Goal: Task Accomplishment & Management: Use online tool/utility

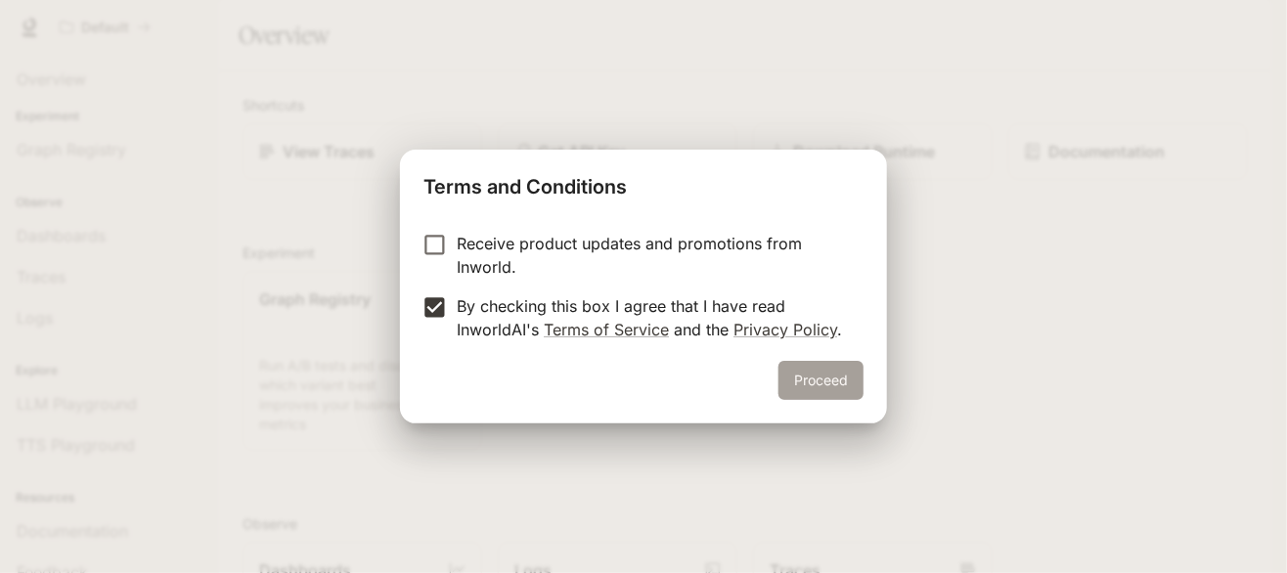
click at [833, 391] on button "Proceed" at bounding box center [821, 380] width 85 height 39
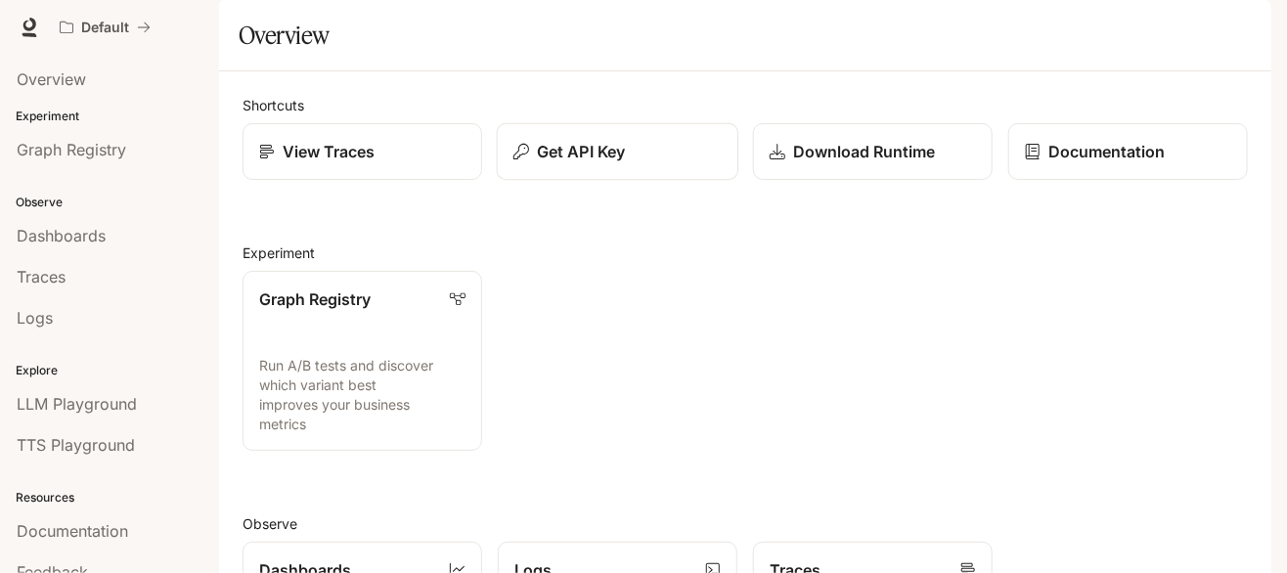
click at [612, 163] on p "Get API Key" at bounding box center [581, 151] width 88 height 23
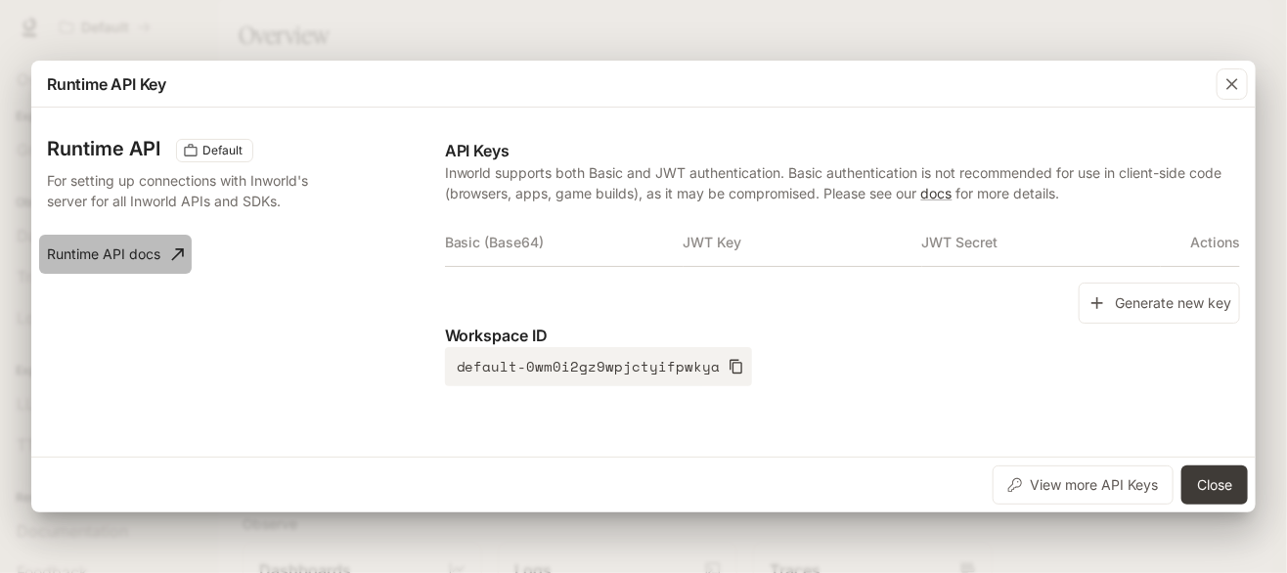
click at [155, 251] on link "Runtime API docs" at bounding box center [115, 254] width 153 height 39
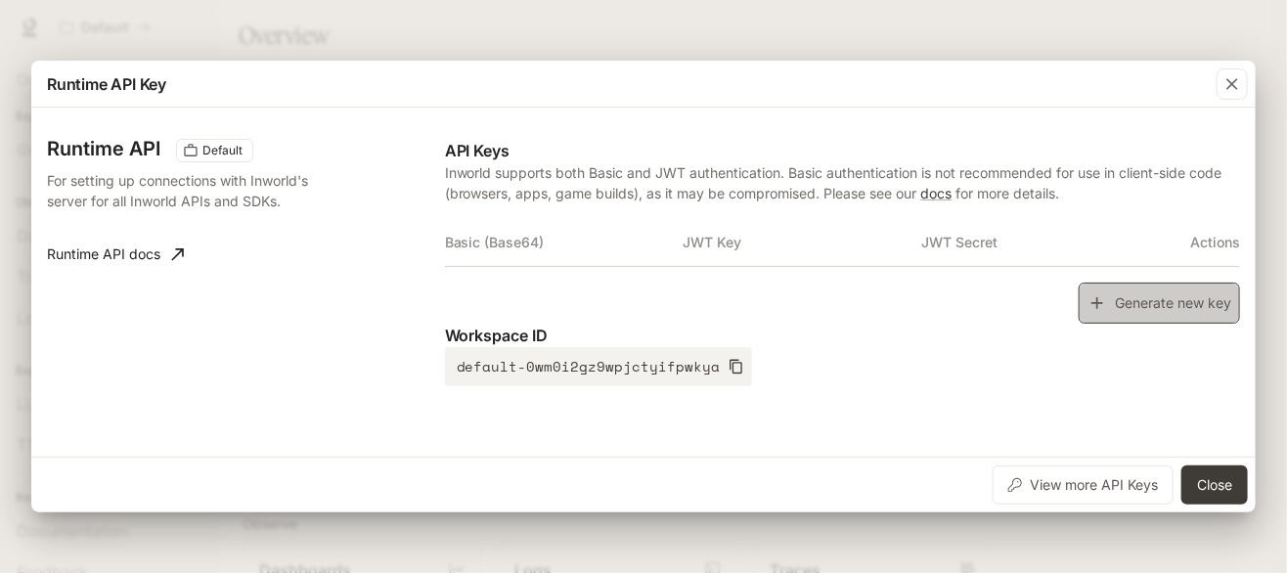
click at [1185, 298] on button "Generate new key" at bounding box center [1159, 304] width 161 height 42
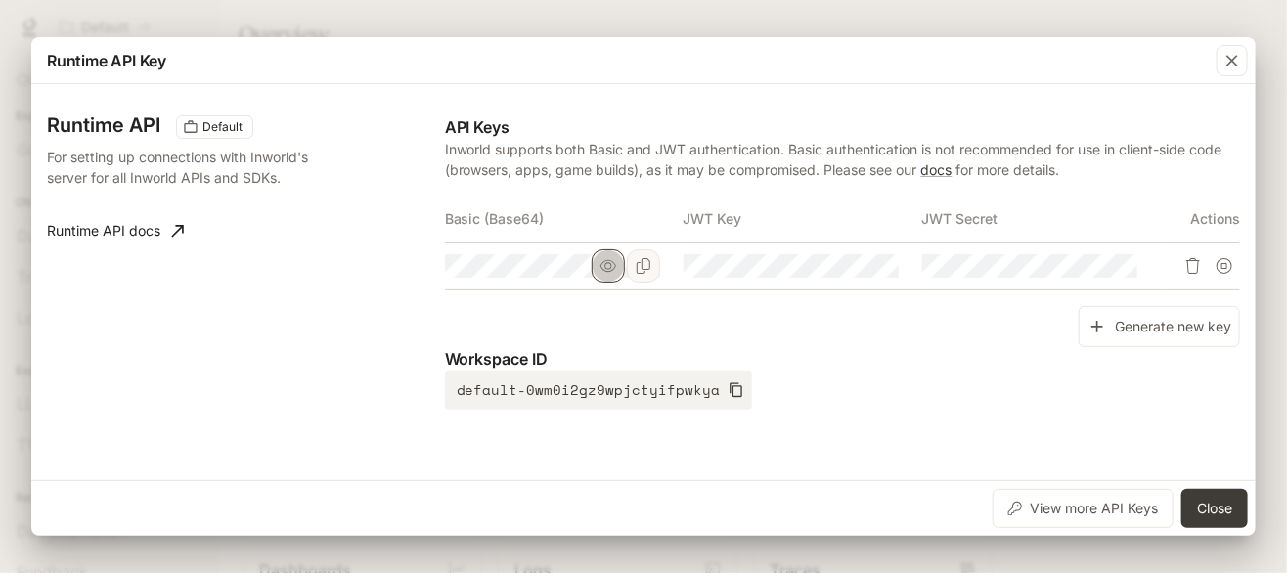
click at [614, 265] on icon "button" at bounding box center [609, 266] width 16 height 16
click at [655, 265] on button "Copy Basic (Base64)" at bounding box center [643, 265] width 33 height 33
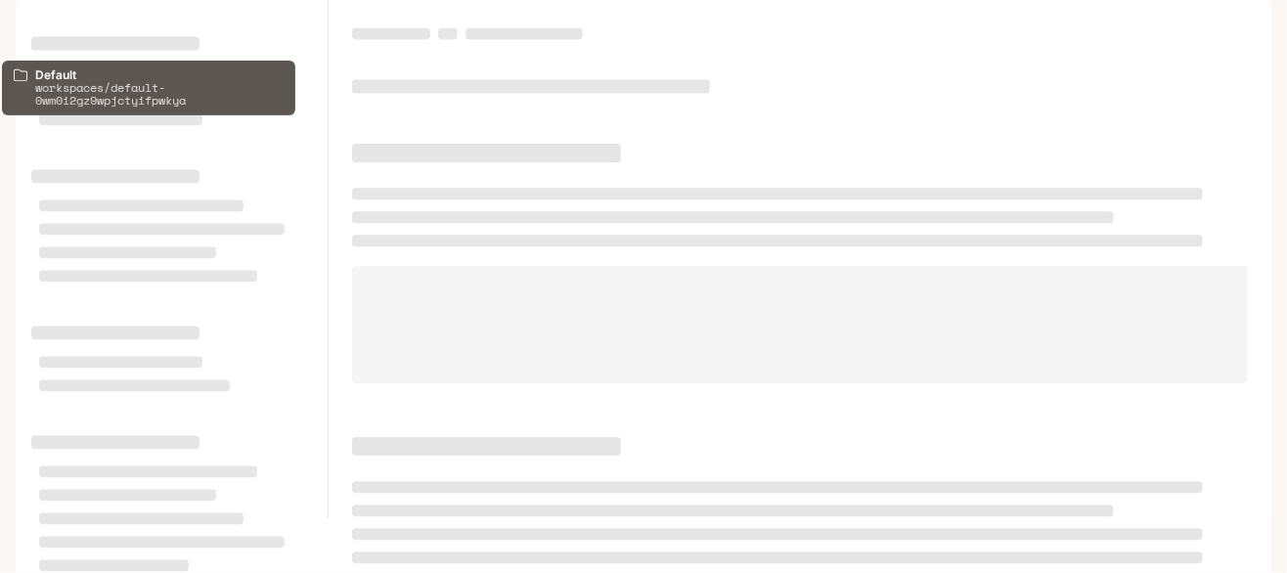
click at [126, 21] on p "Default" at bounding box center [105, 28] width 48 height 17
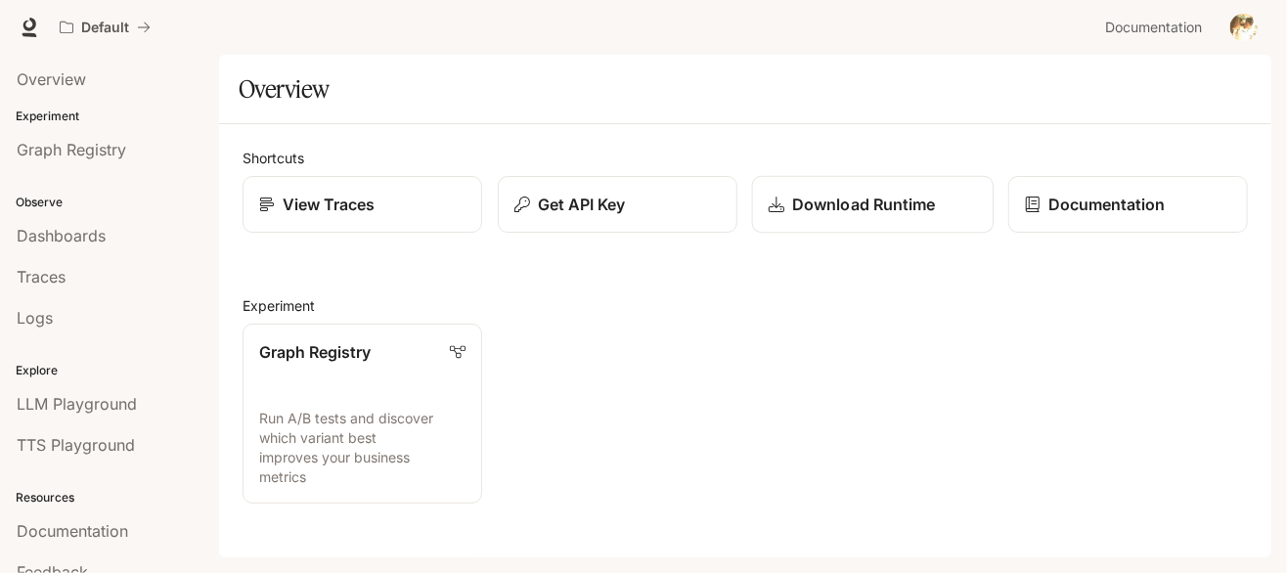
click at [850, 201] on p "Download Runtime" at bounding box center [863, 204] width 143 height 23
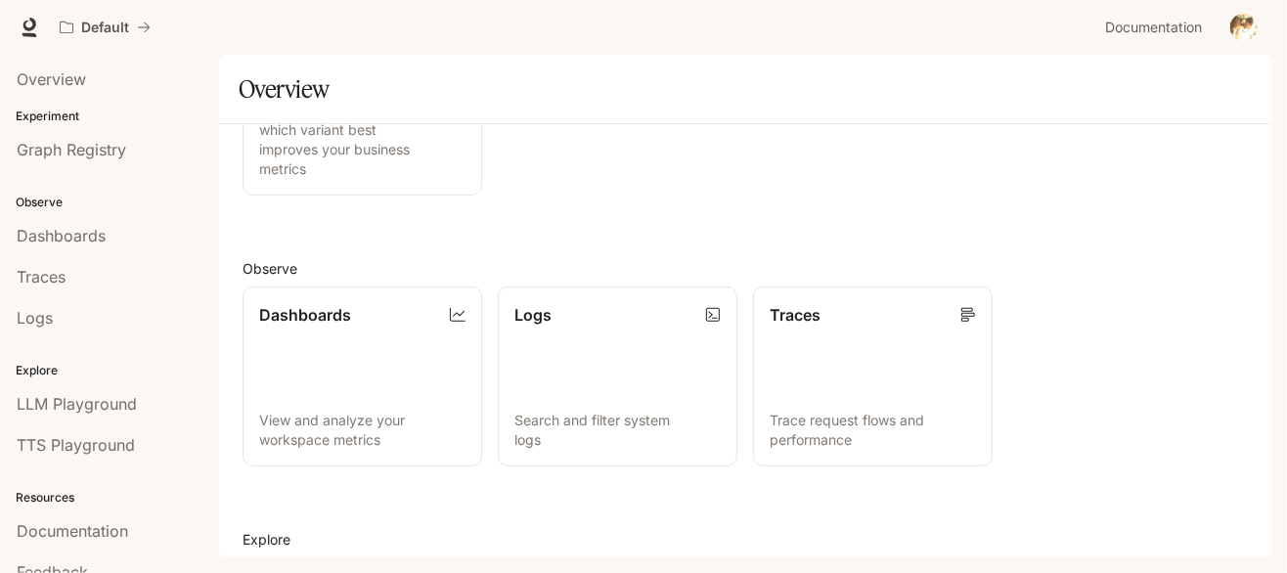
scroll to position [504, 0]
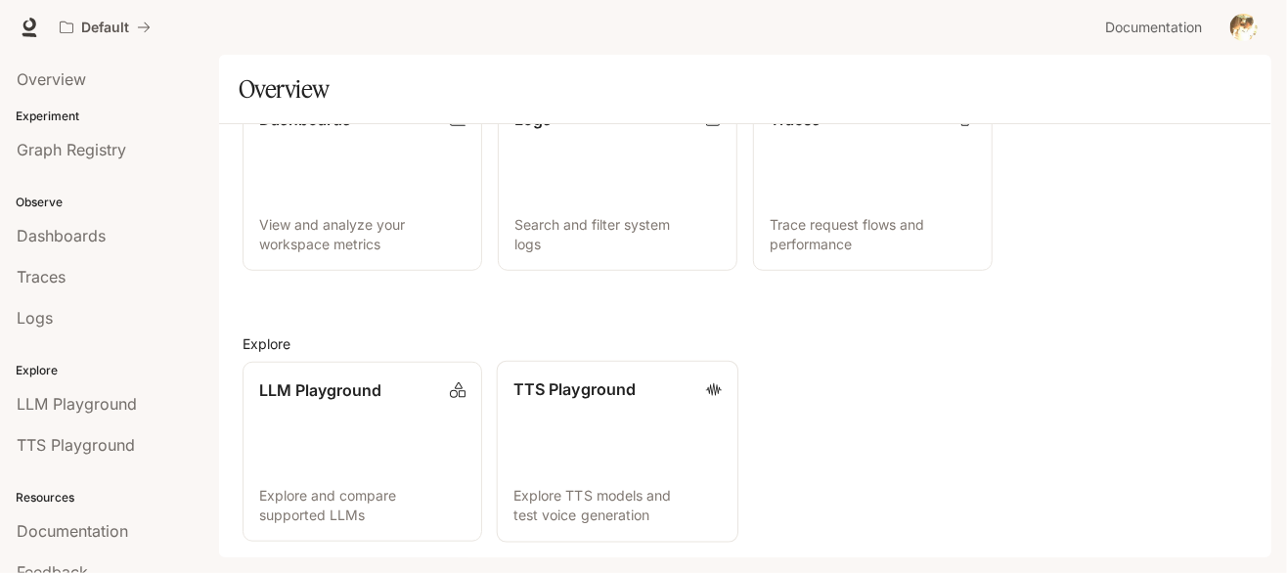
click at [589, 422] on link "TTS Playground Explore TTS models and test voice generation" at bounding box center [618, 452] width 242 height 182
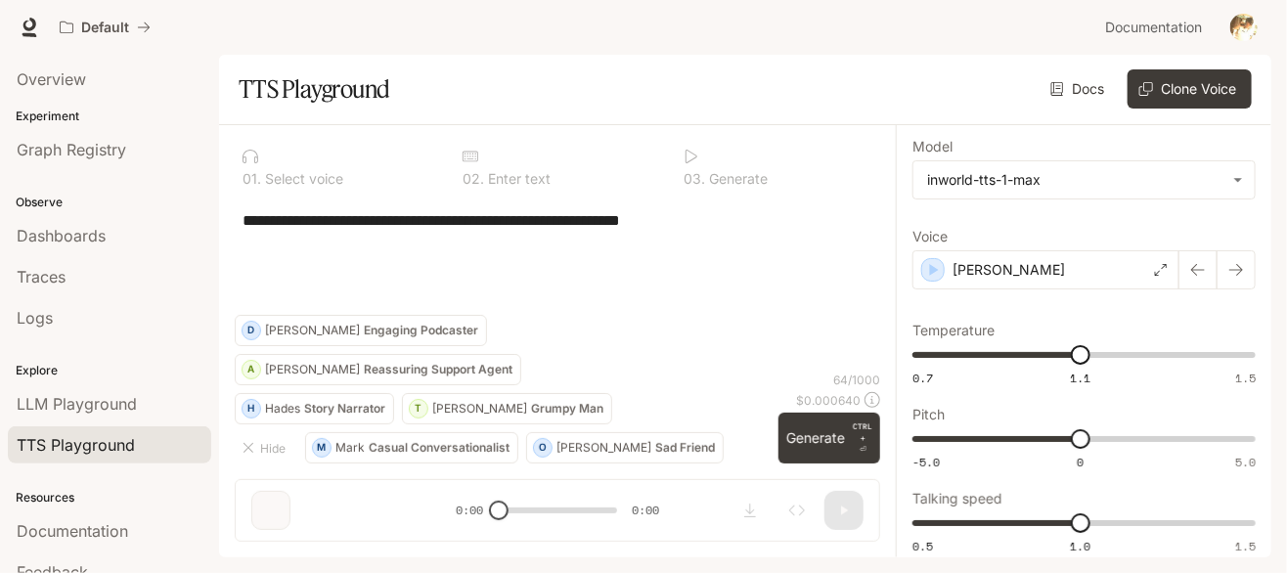
click at [731, 221] on textarea "**********" at bounding box center [558, 220] width 630 height 22
paste textarea "**********"
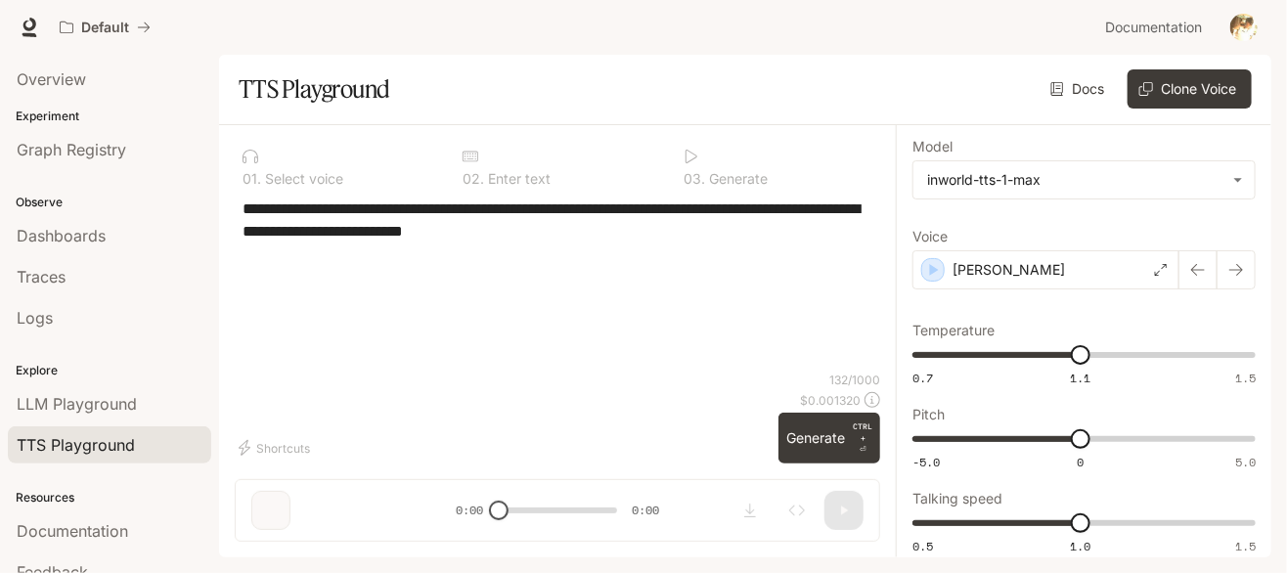
type textarea "**********"
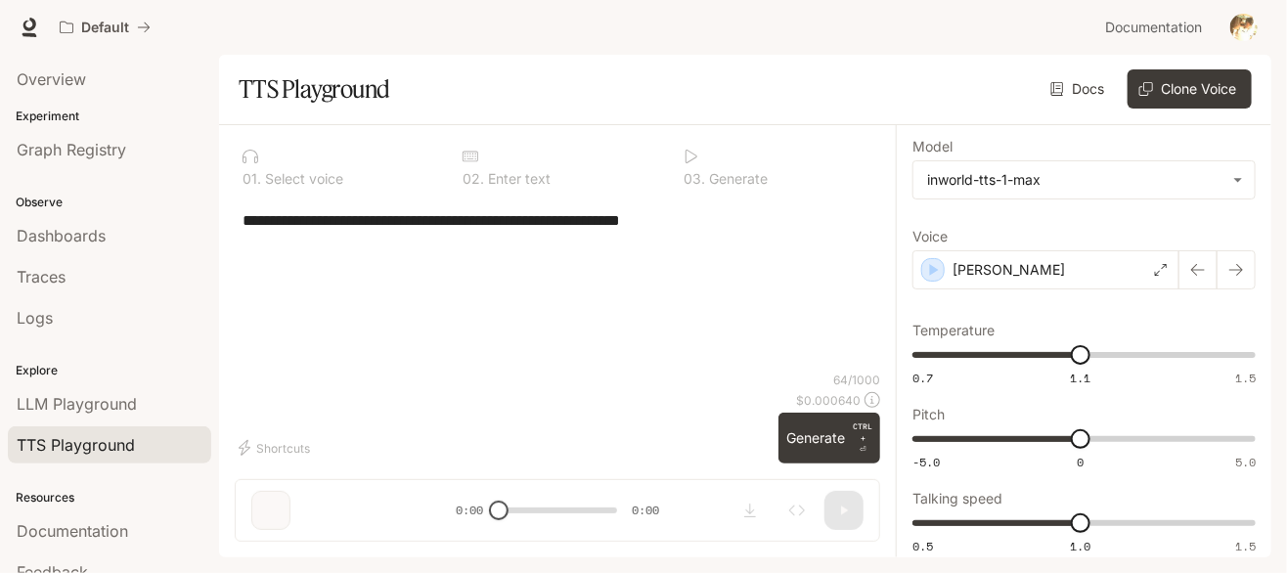
scroll to position [57, 0]
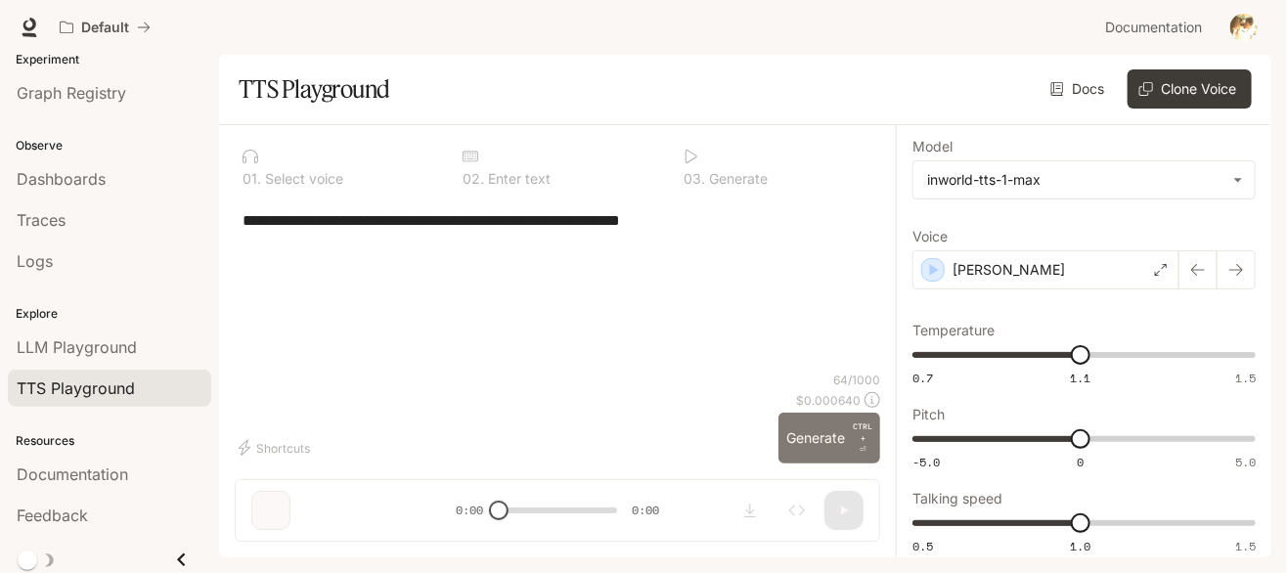
click at [816, 439] on button "Generate CTRL + ⏎" at bounding box center [830, 438] width 102 height 51
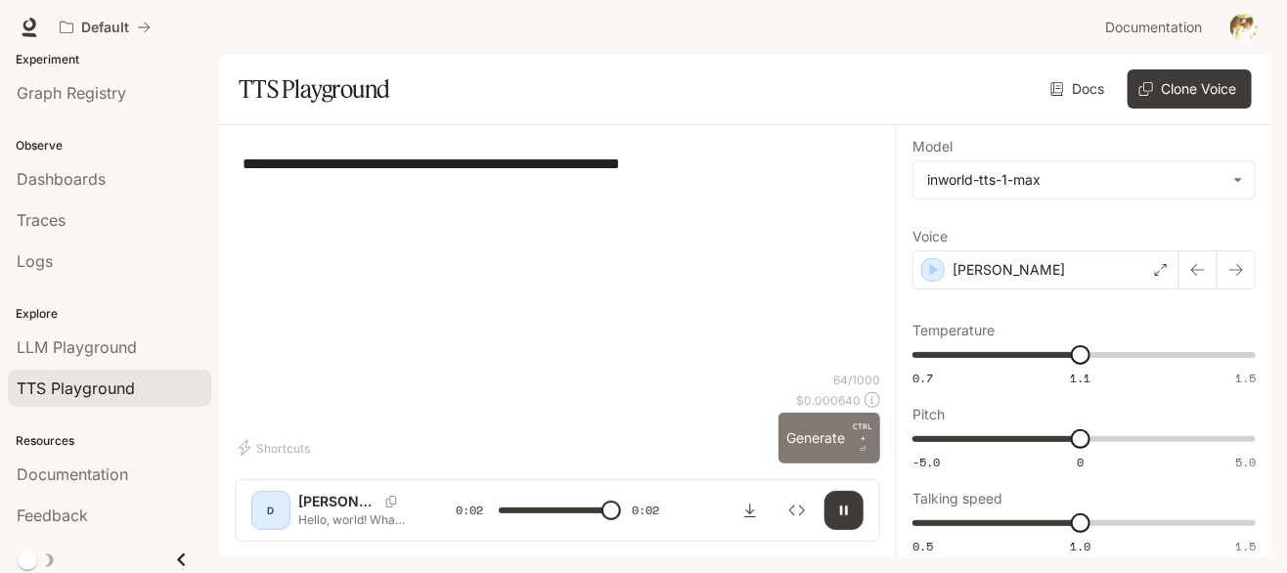
type input "*"
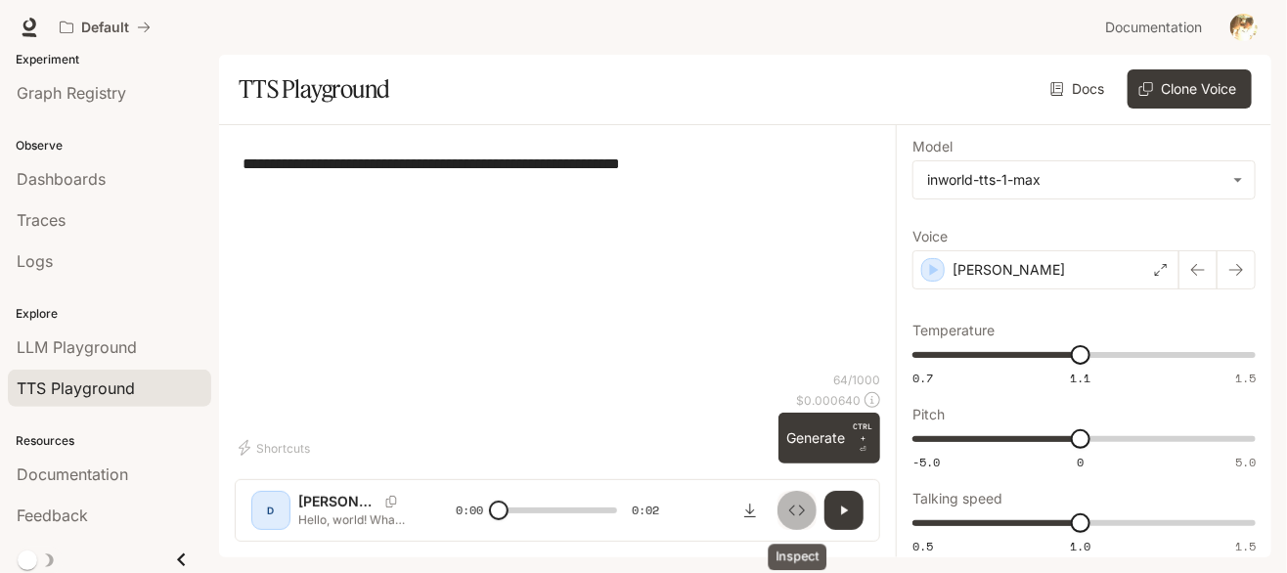
click at [806, 505] on button "Inspect" at bounding box center [797, 510] width 39 height 39
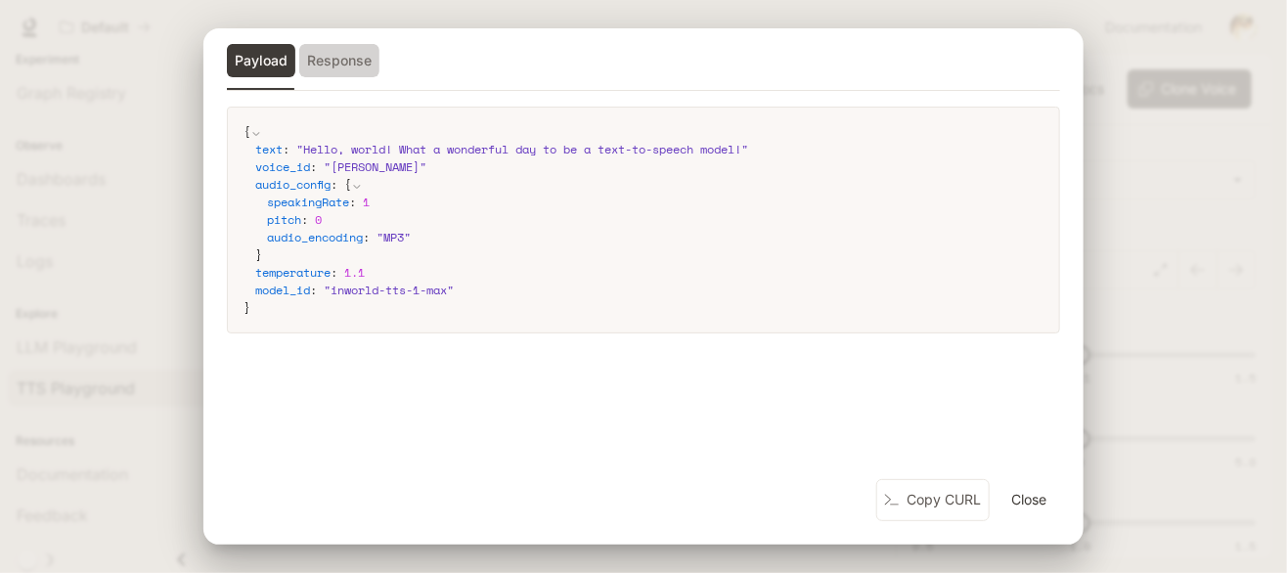
click at [339, 66] on button "Response" at bounding box center [339, 60] width 80 height 33
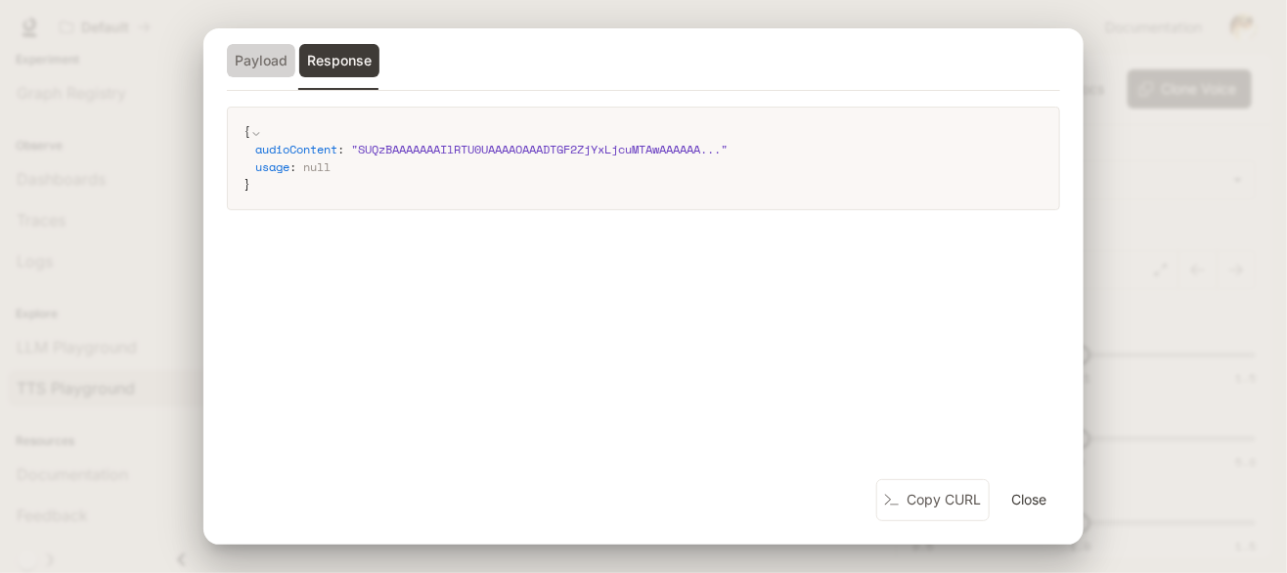
click at [272, 64] on button "Payload" at bounding box center [261, 60] width 68 height 33
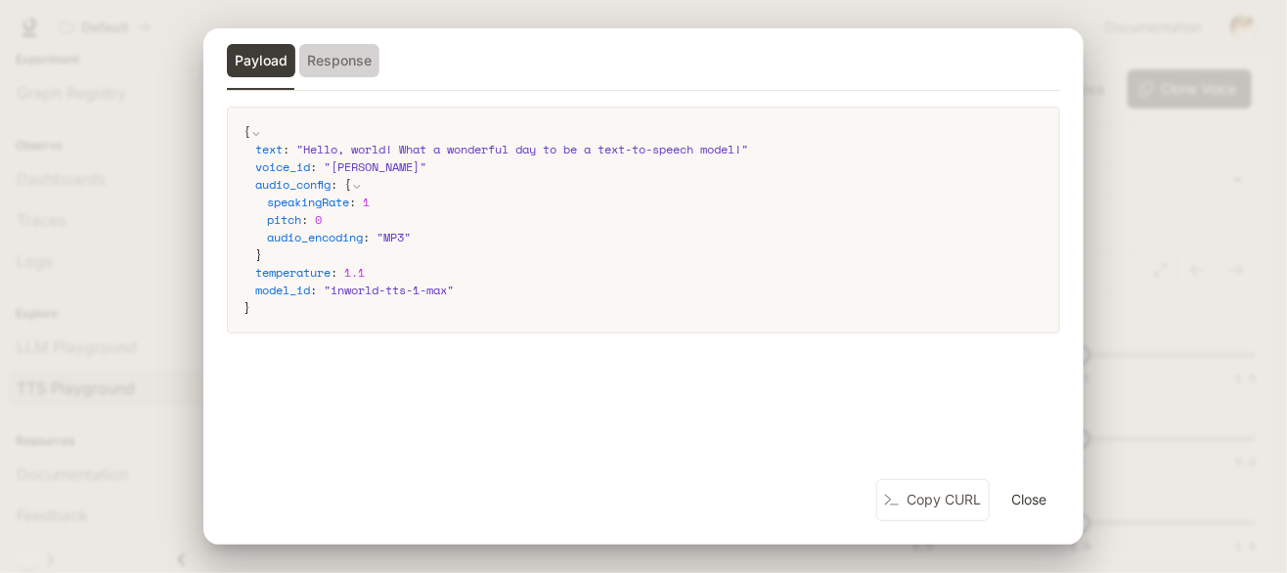
click at [348, 67] on button "Response" at bounding box center [339, 60] width 80 height 33
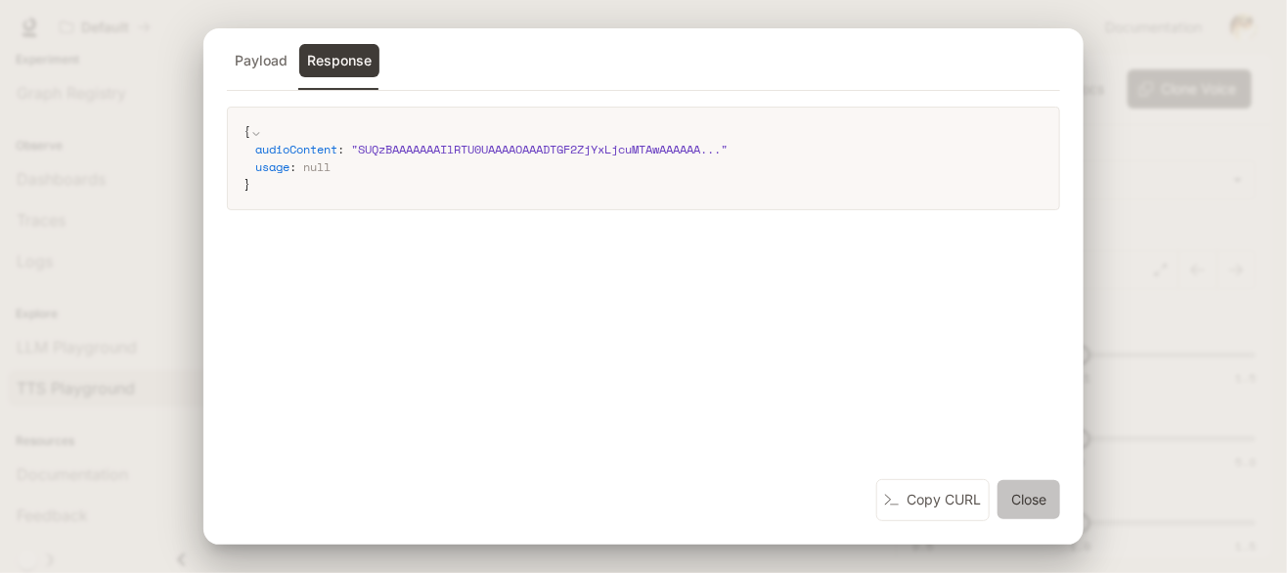
click at [1039, 494] on button "Close" at bounding box center [1029, 499] width 63 height 39
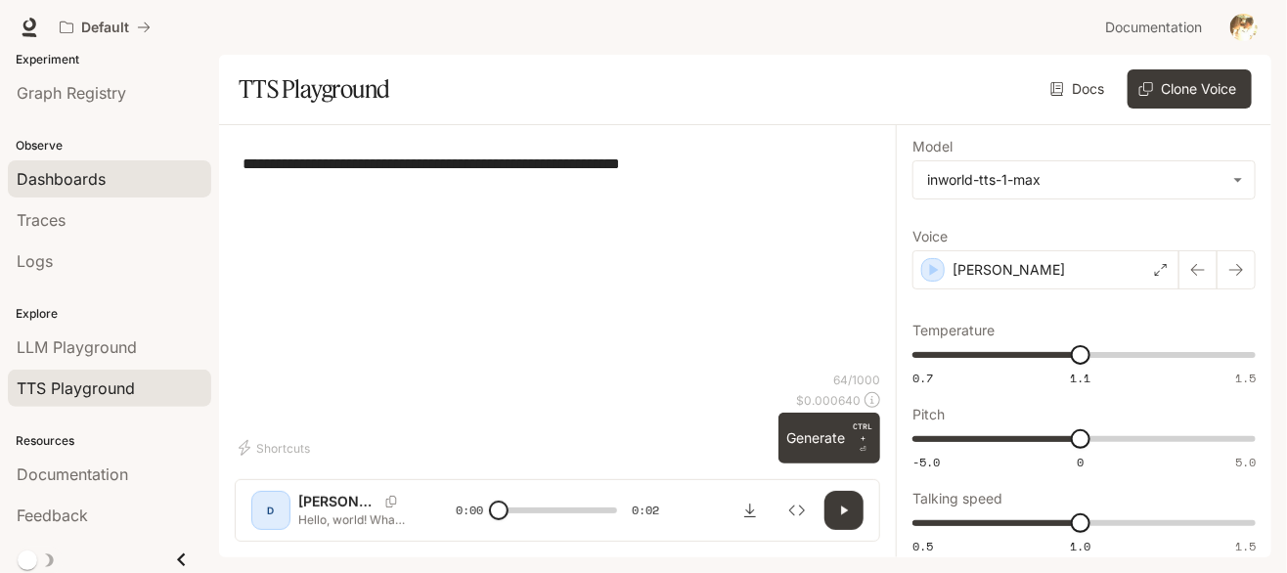
click at [81, 167] on span "Dashboards" at bounding box center [61, 178] width 89 height 23
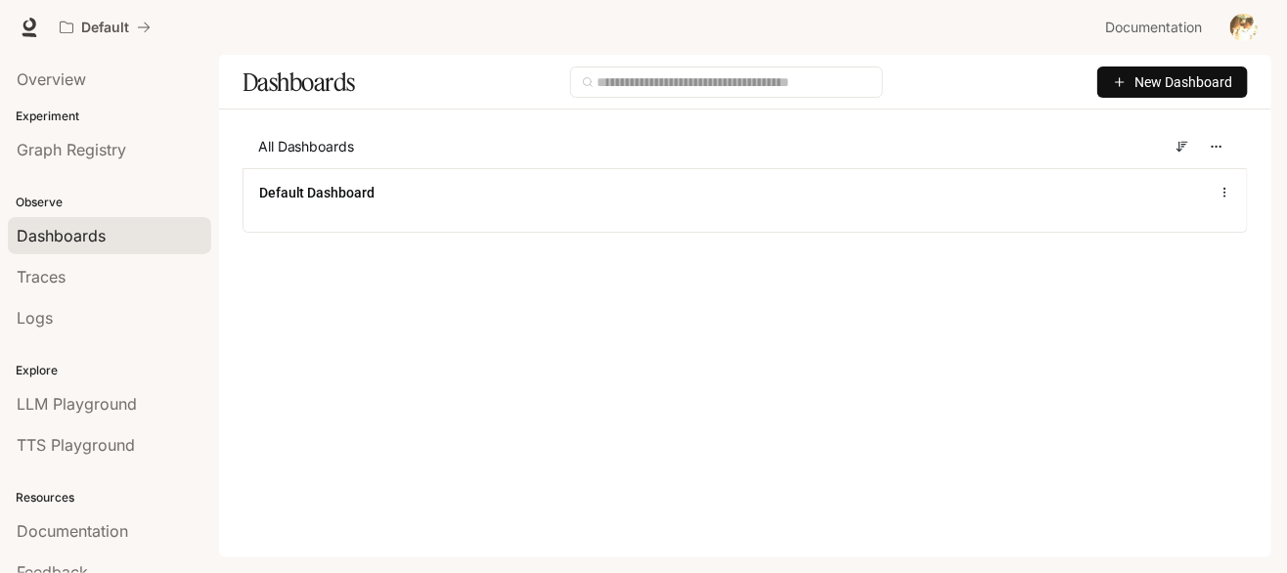
scroll to position [57, 0]
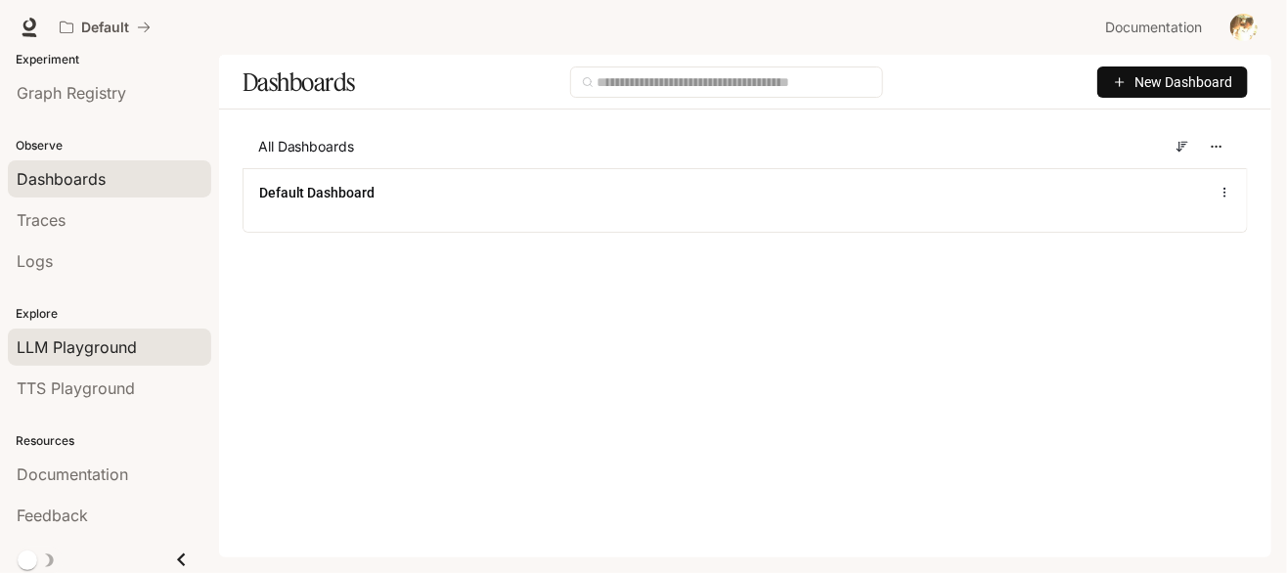
click at [100, 346] on span "LLM Playground" at bounding box center [77, 347] width 120 height 23
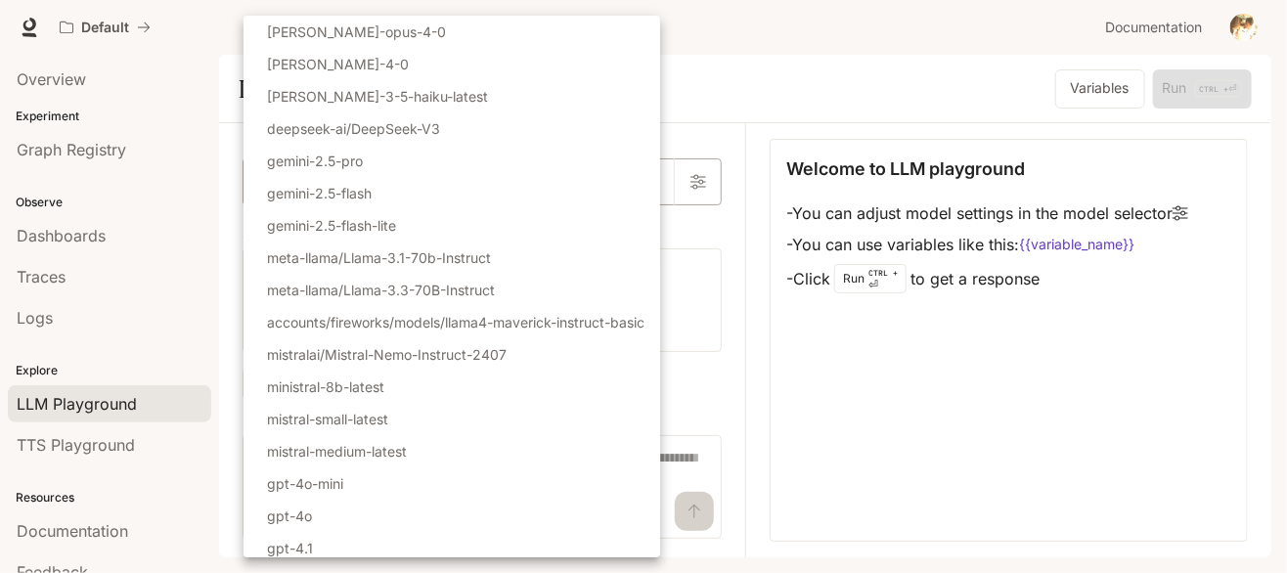
click at [391, 187] on body "Skip to main content Default Documentation Documentation Portal Overview Experi…" at bounding box center [643, 286] width 1287 height 573
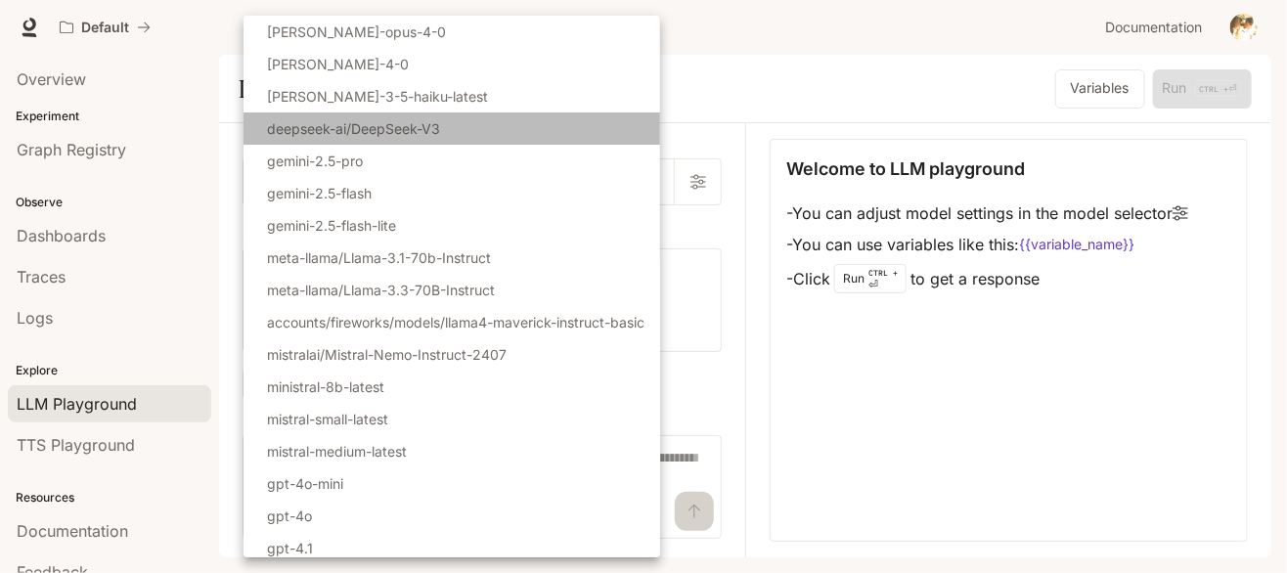
click at [409, 134] on p "deepseek-ai/DeepSeek-V3" at bounding box center [353, 128] width 173 height 21
type input "**********"
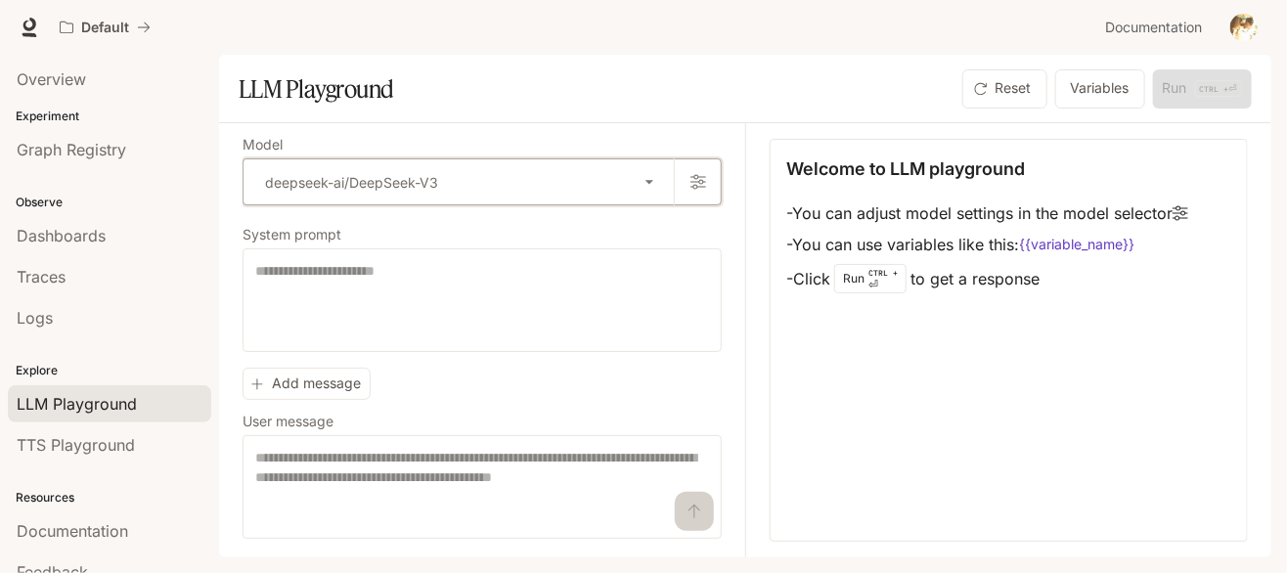
scroll to position [57, 0]
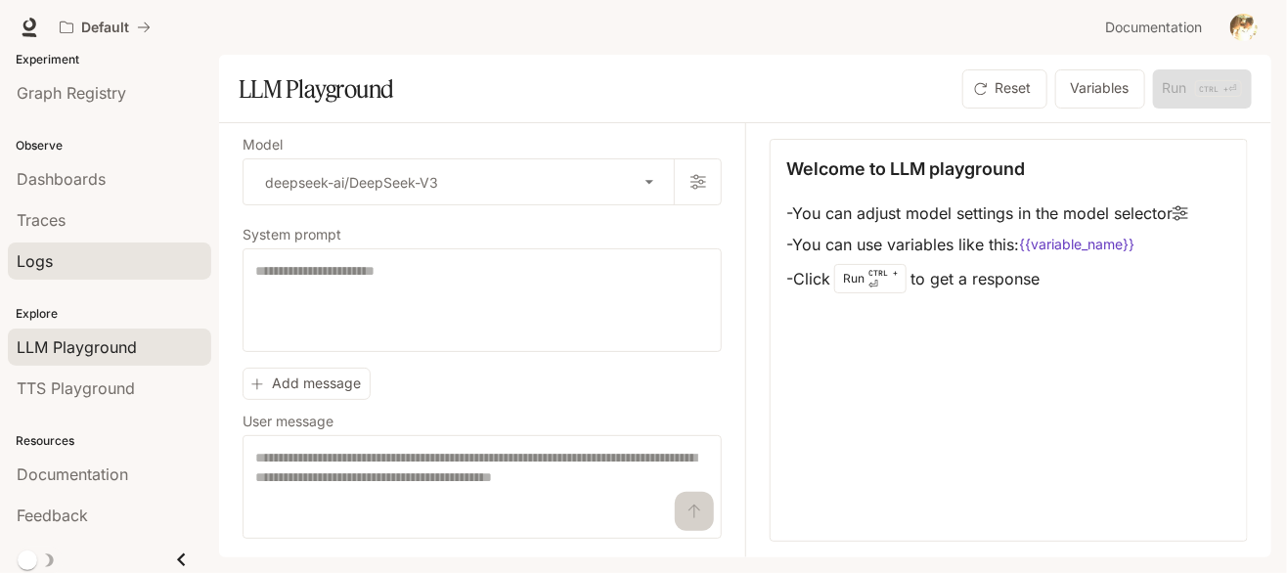
click at [111, 249] on div "Logs" at bounding box center [110, 260] width 186 height 23
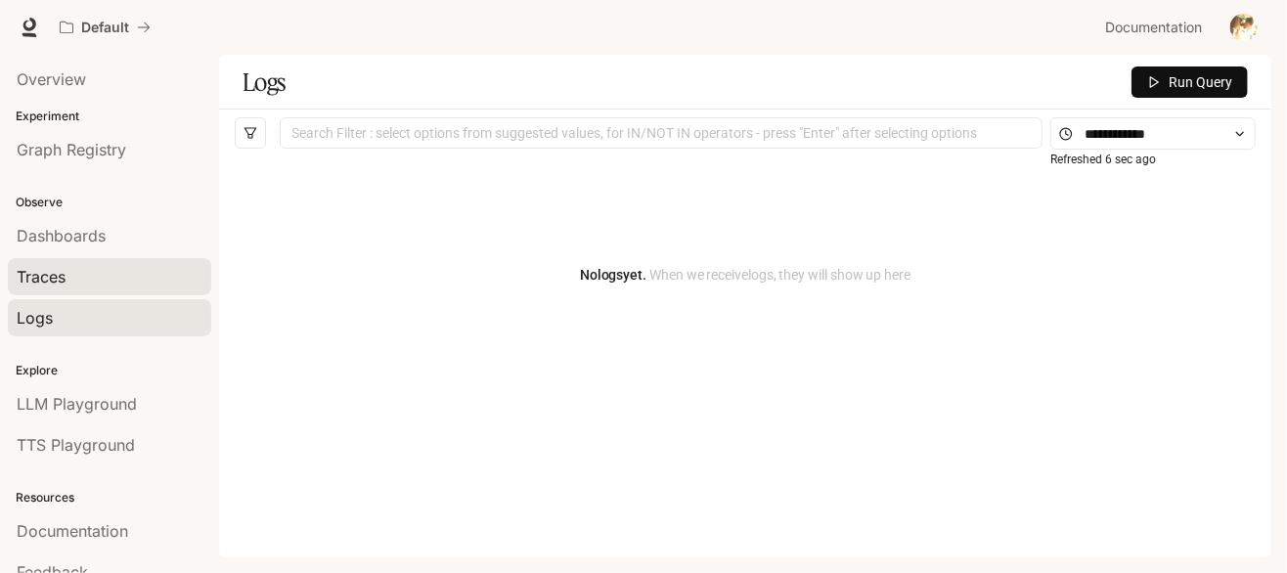
click at [82, 279] on div "Traces" at bounding box center [110, 276] width 186 height 23
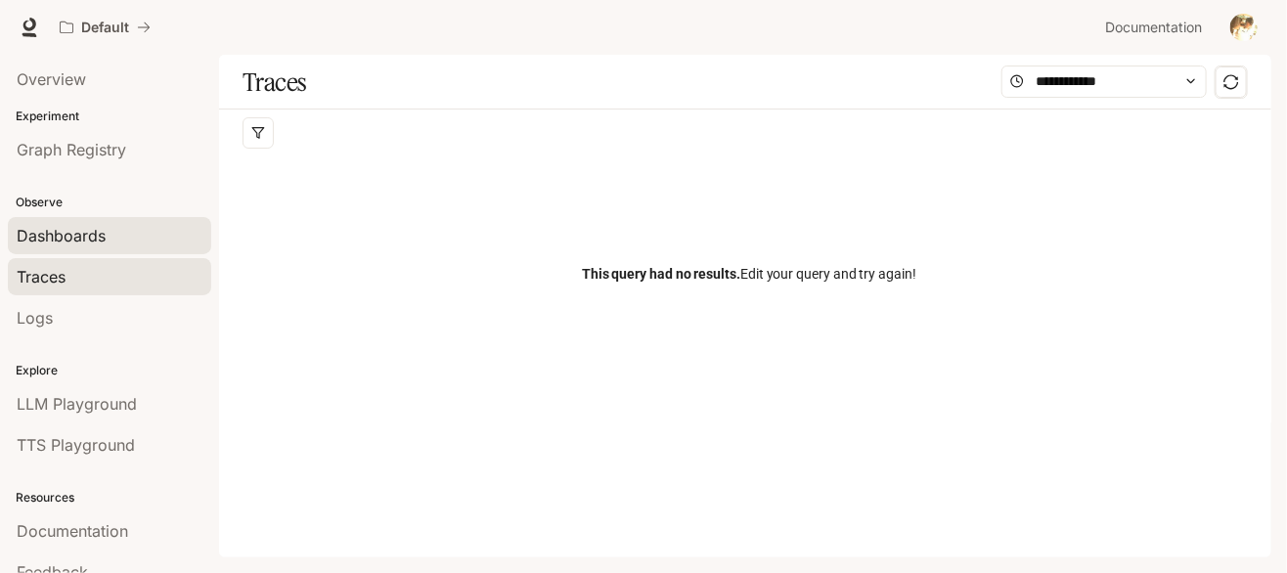
click at [110, 241] on div "Dashboards" at bounding box center [110, 235] width 186 height 23
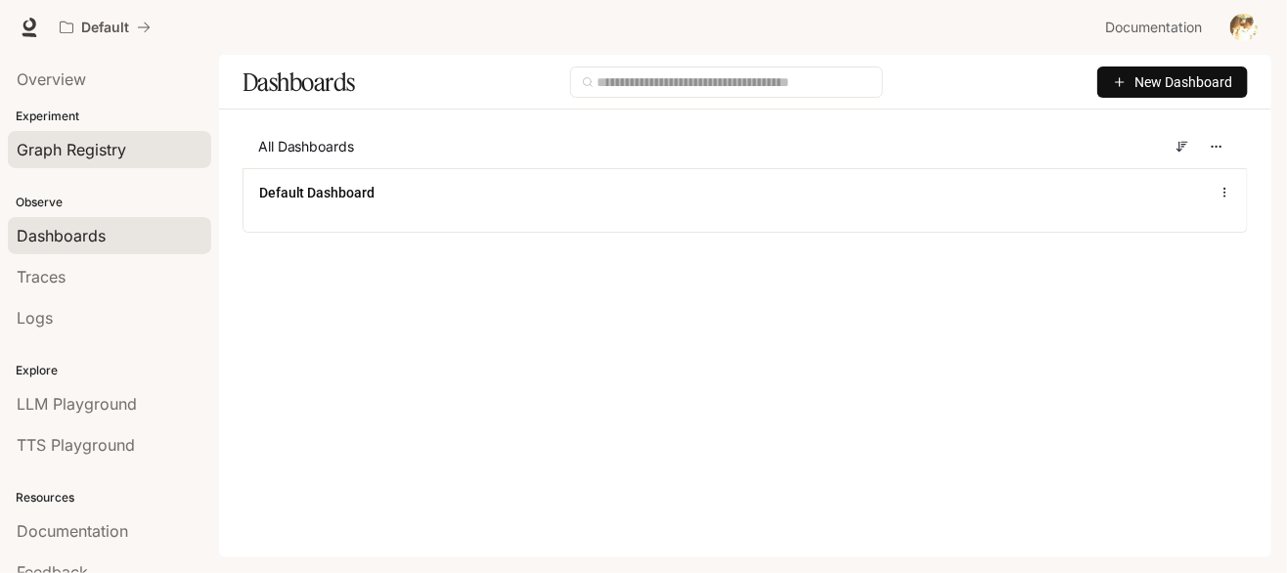
click at [129, 157] on div "Graph Registry" at bounding box center [110, 149] width 186 height 23
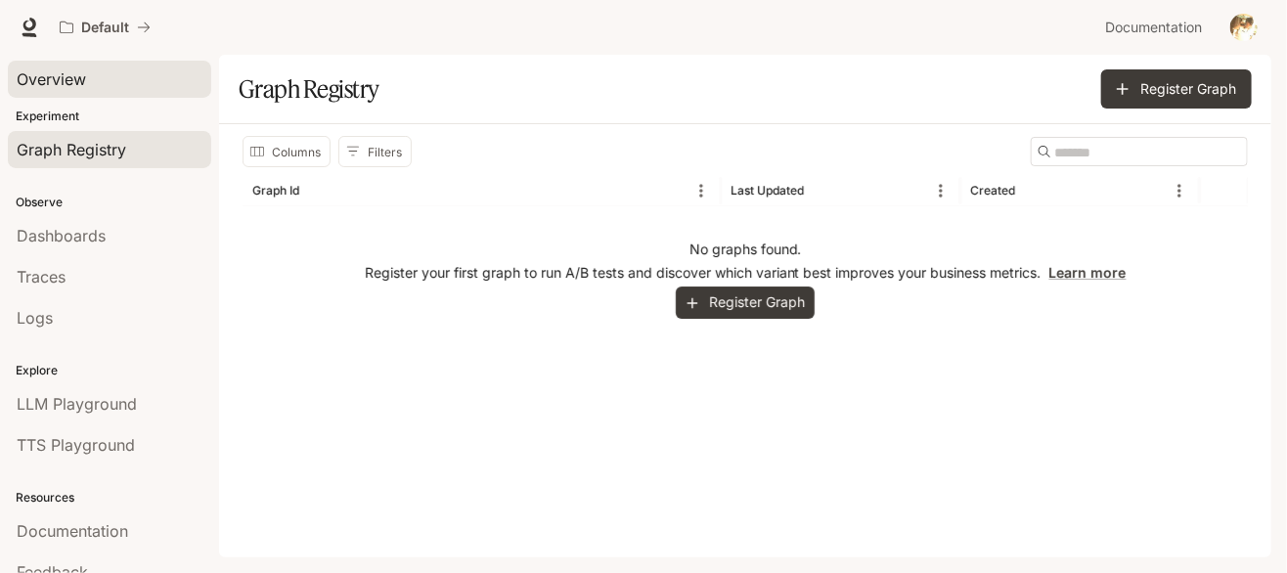
click at [91, 76] on div "Overview" at bounding box center [110, 78] width 186 height 23
